Goal: Navigation & Orientation: Go to known website

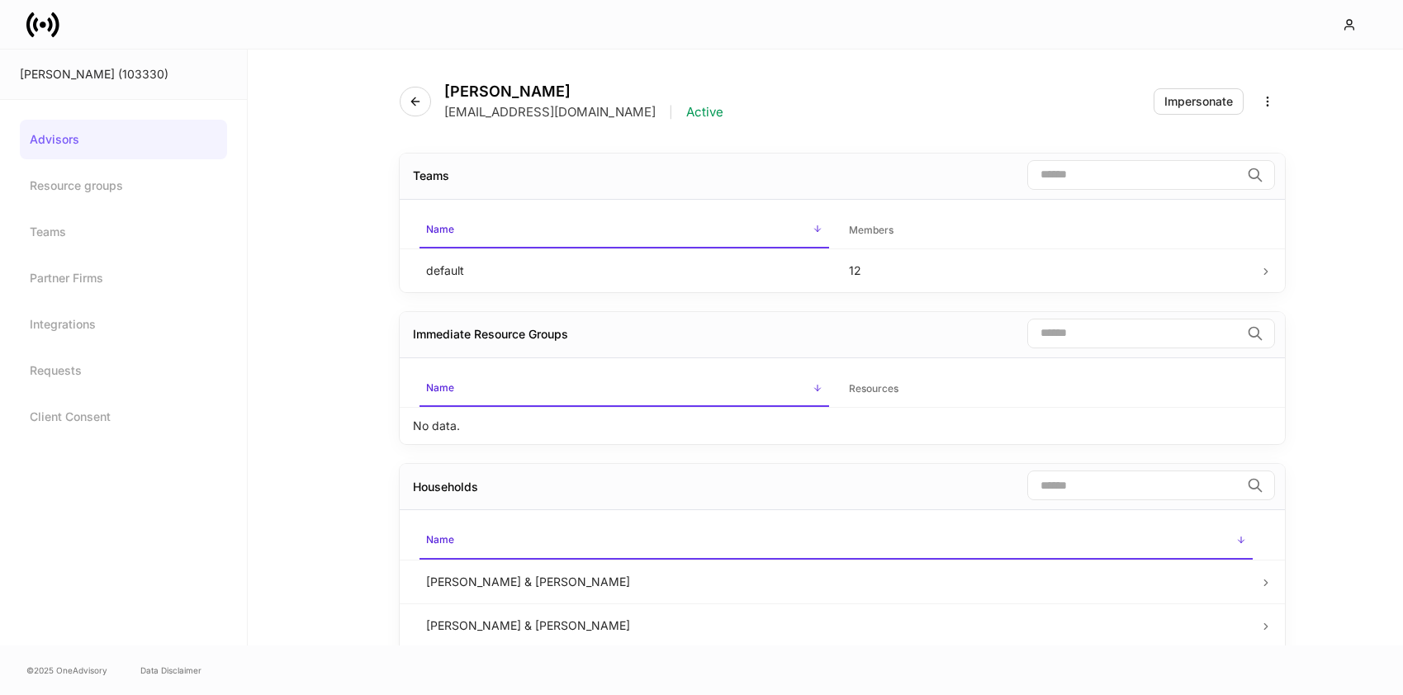
click at [40, 28] on icon at bounding box center [42, 24] width 33 height 33
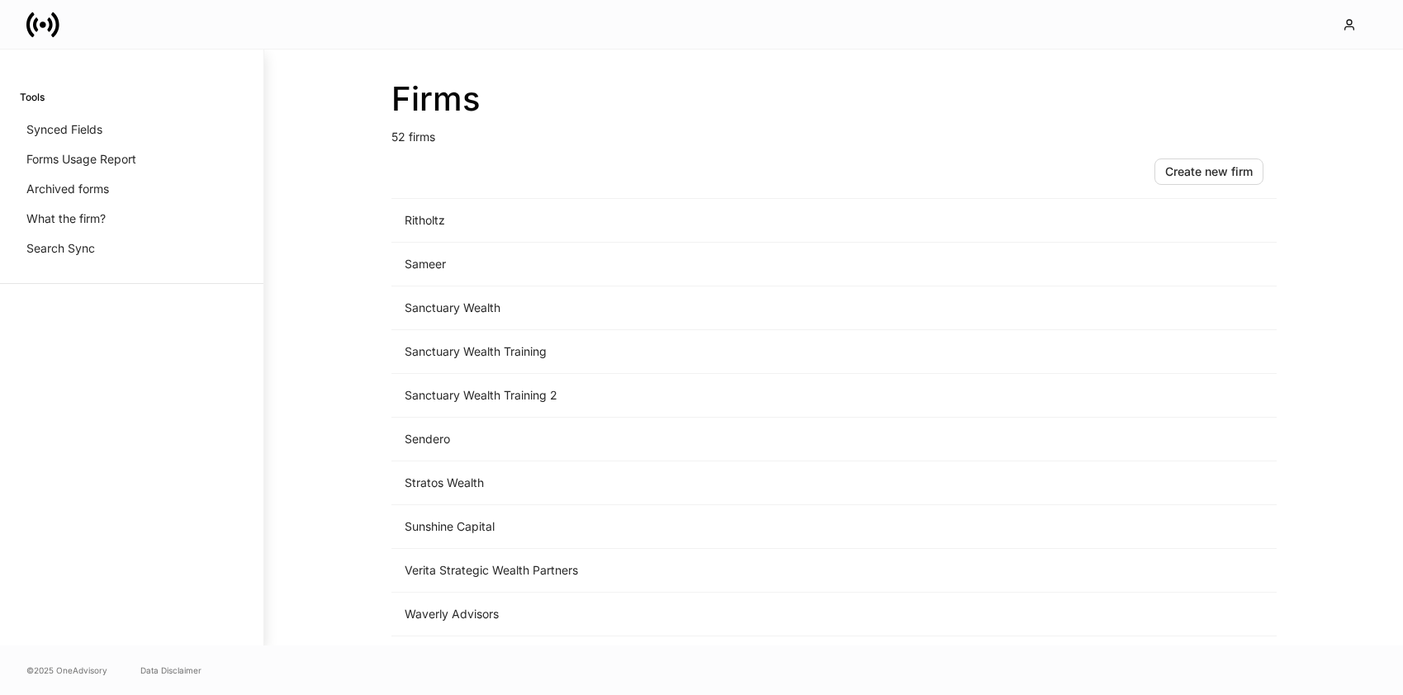
scroll to position [1887, 0]
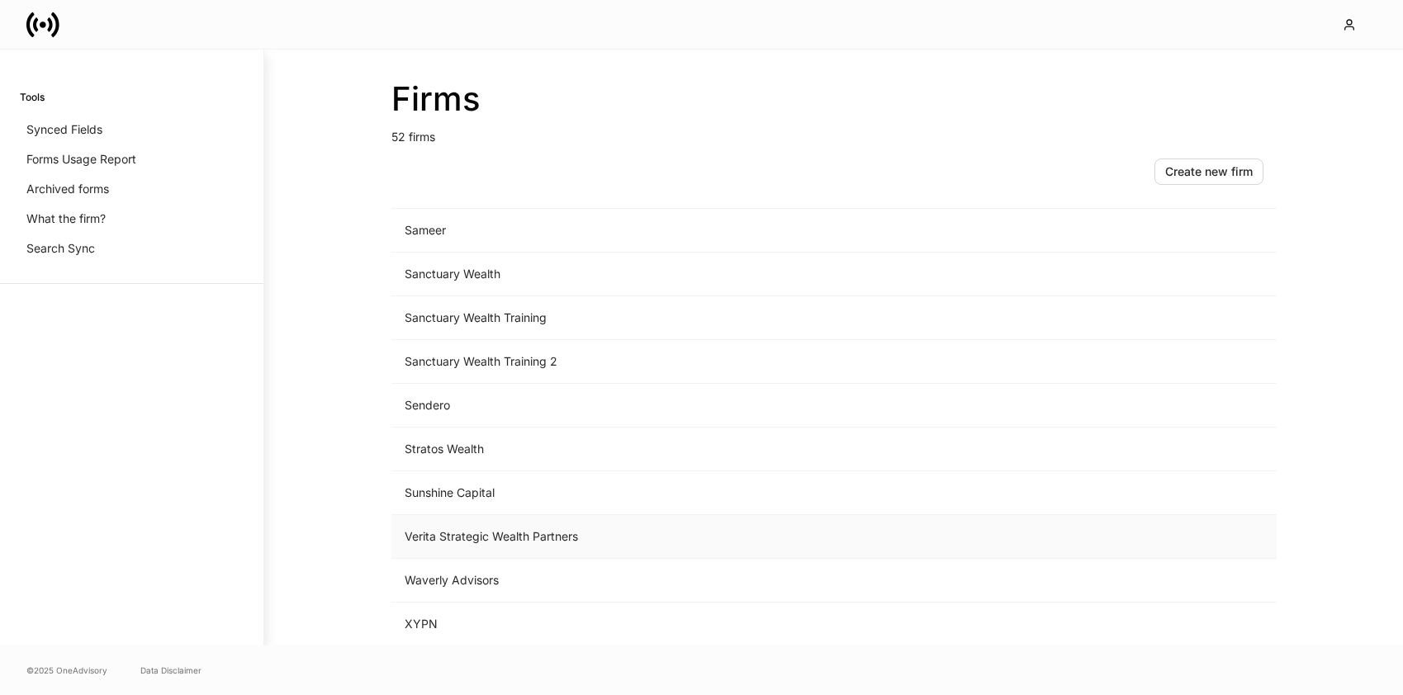
click at [497, 538] on td "Verita Strategic Wealth Partners" at bounding box center [696, 537] width 611 height 44
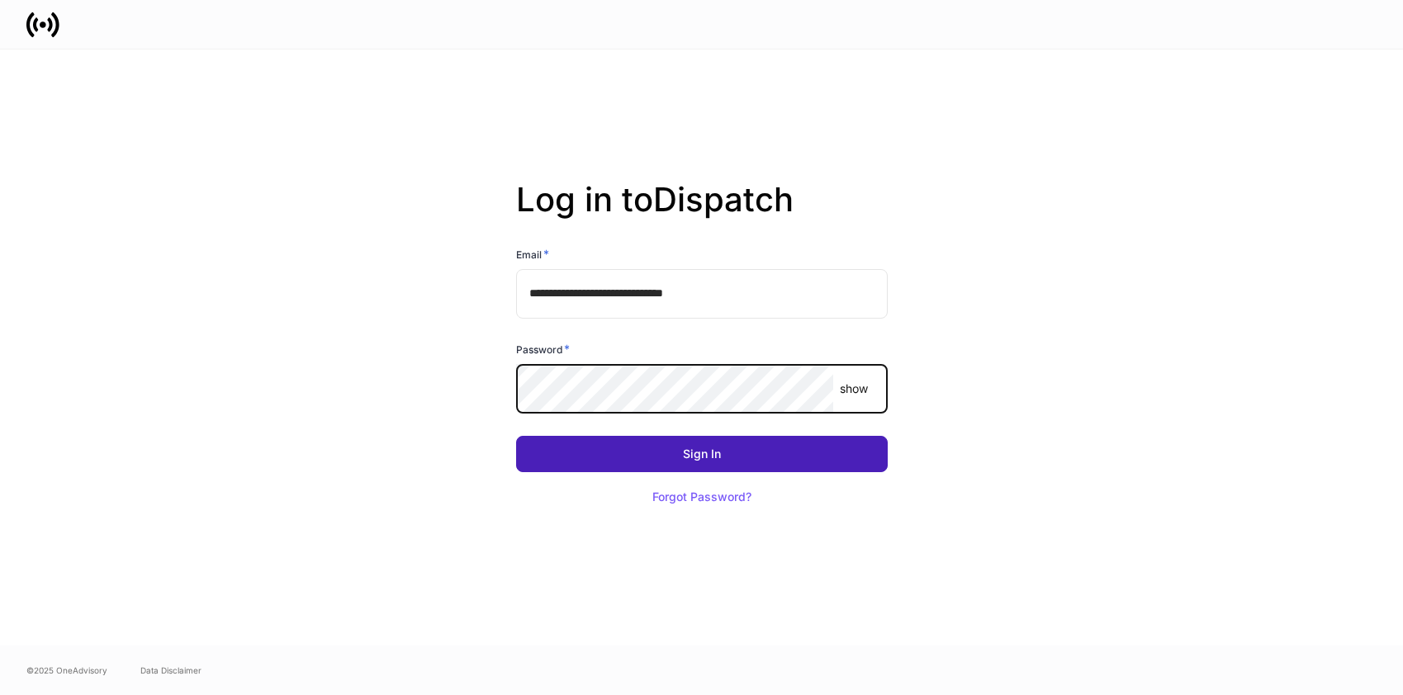
click at [677, 448] on button "Sign In" at bounding box center [702, 454] width 372 height 36
